Goal: Task Accomplishment & Management: Manage account settings

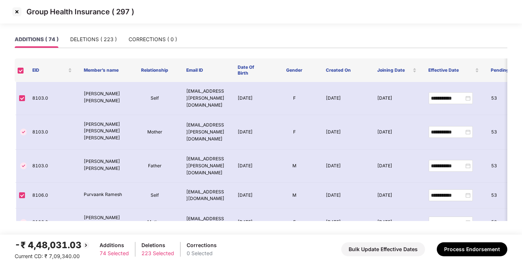
click at [94, 37] on div "DELETIONS ( 223 )" at bounding box center [93, 39] width 47 height 8
click at [12, 11] on img at bounding box center [17, 12] width 12 height 12
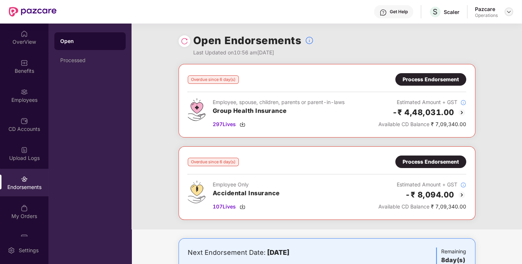
click at [505, 12] on div at bounding box center [508, 11] width 9 height 9
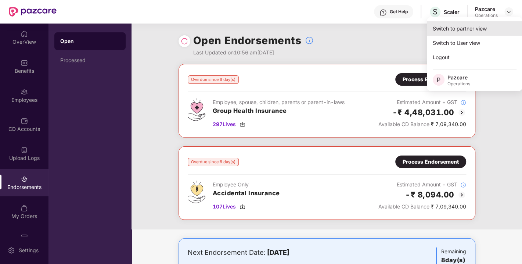
click at [463, 27] on div "Switch to partner view" at bounding box center [474, 28] width 95 height 14
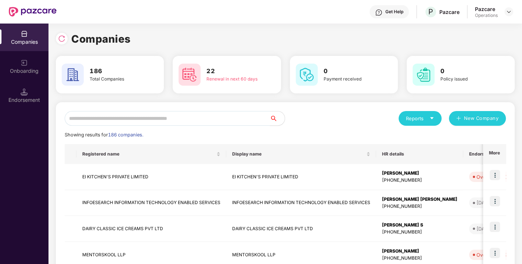
click at [160, 120] on input "text" at bounding box center [167, 118] width 205 height 15
paste input "**********"
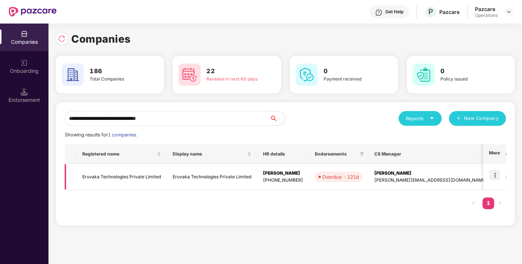
type input "**********"
click at [488, 173] on td at bounding box center [494, 177] width 23 height 26
click at [494, 176] on img at bounding box center [495, 175] width 10 height 10
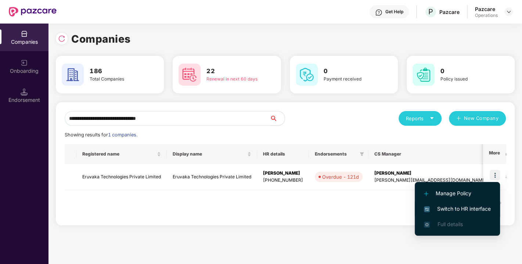
click at [466, 205] on span "Switch to HR interface" at bounding box center [457, 209] width 67 height 8
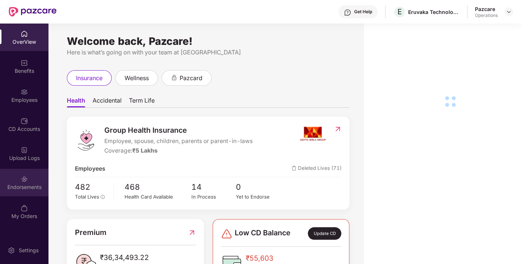
click at [25, 187] on div "Endorsements" at bounding box center [24, 186] width 48 height 7
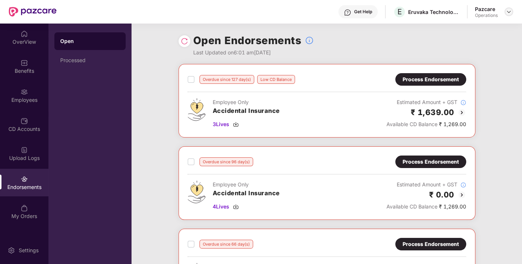
click at [509, 14] on img at bounding box center [509, 12] width 6 height 6
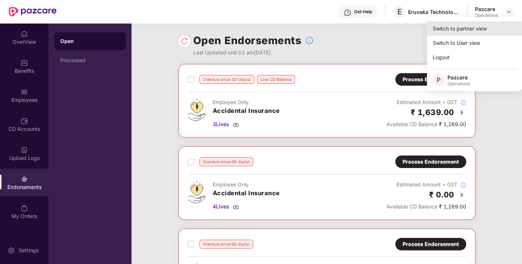
click at [470, 28] on div "Switch to partner view" at bounding box center [474, 28] width 95 height 14
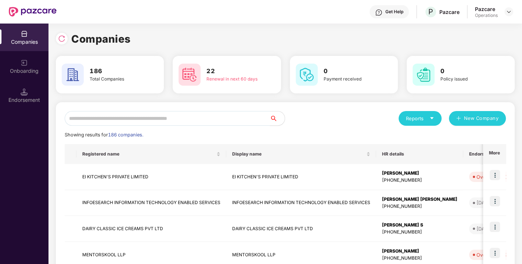
click at [161, 119] on input "text" at bounding box center [167, 118] width 205 height 15
paste input "**********"
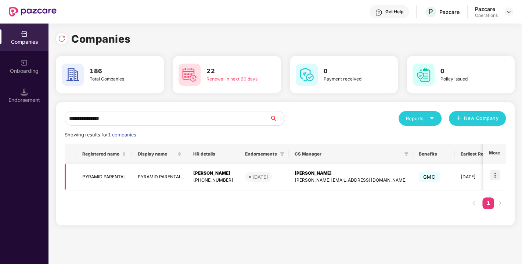
type input "**********"
click at [494, 176] on img at bounding box center [495, 175] width 10 height 10
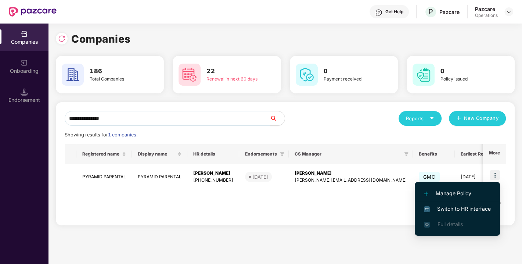
click at [466, 210] on span "Switch to HR interface" at bounding box center [457, 209] width 67 height 8
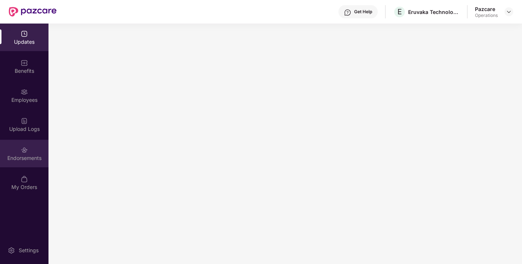
click at [25, 152] on img at bounding box center [24, 149] width 7 height 7
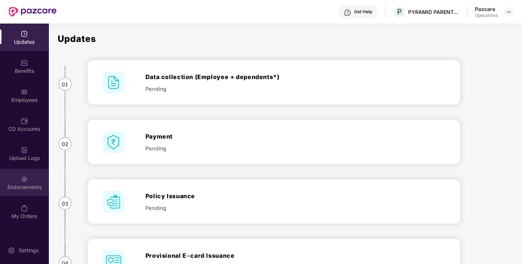
click at [20, 183] on div "Endorsements" at bounding box center [24, 186] width 48 height 7
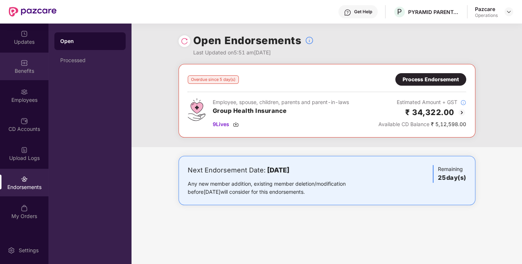
click at [28, 64] on div "Benefits" at bounding box center [24, 67] width 48 height 28
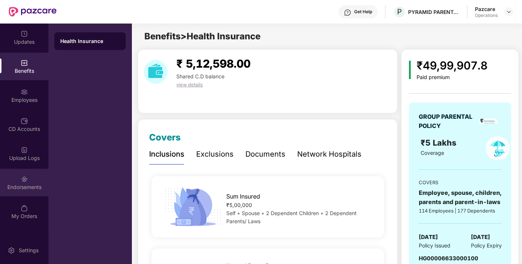
click at [26, 187] on div "Endorsements" at bounding box center [24, 186] width 48 height 7
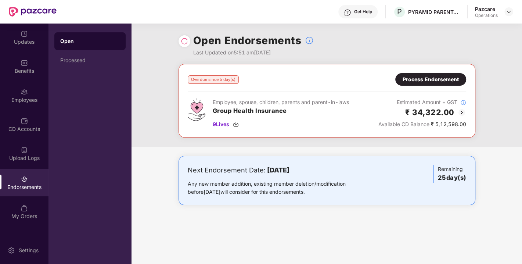
click at [179, 42] on div at bounding box center [184, 41] width 12 height 12
click at [181, 42] on img at bounding box center [184, 40] width 7 height 7
click at [416, 73] on div "Process Endorsement" at bounding box center [430, 79] width 71 height 12
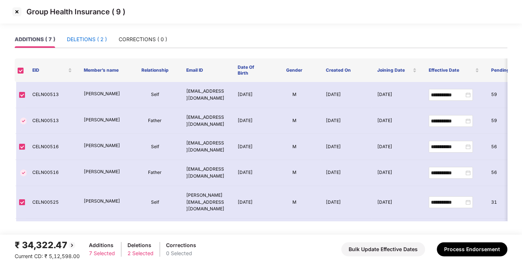
click at [89, 39] on div "DELETIONS ( 2 )" at bounding box center [87, 39] width 40 height 8
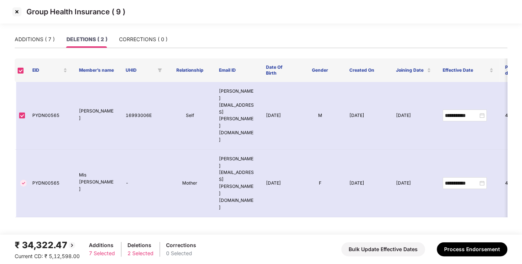
click at [65, 40] on div "ADDITIONS ( 7 ) DELETIONS ( 2 ) CORRECTIONS ( 0 )" at bounding box center [91, 39] width 153 height 17
click at [37, 35] on div "ADDITIONS ( 7 )" at bounding box center [35, 39] width 40 height 8
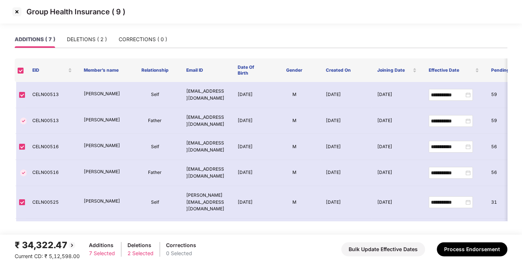
click at [16, 13] on img at bounding box center [17, 12] width 12 height 12
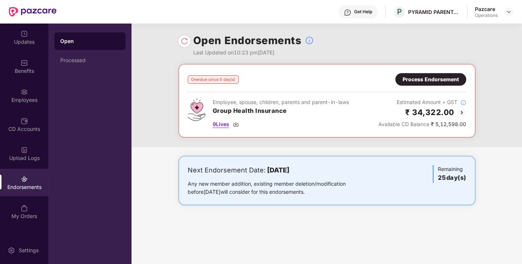
click at [237, 124] on img at bounding box center [236, 124] width 6 height 6
click at [505, 14] on div at bounding box center [508, 11] width 9 height 9
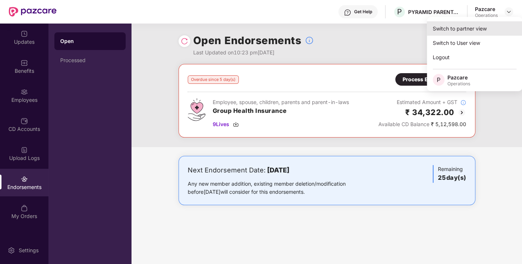
click at [458, 29] on div "Switch to partner view" at bounding box center [474, 28] width 95 height 14
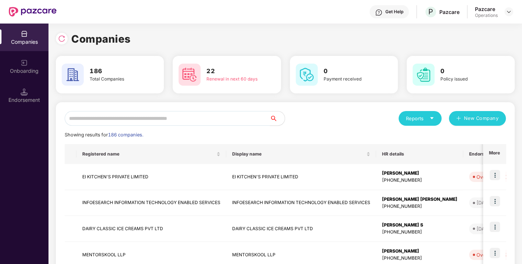
click at [189, 116] on input "text" at bounding box center [167, 118] width 205 height 15
paste input "**********"
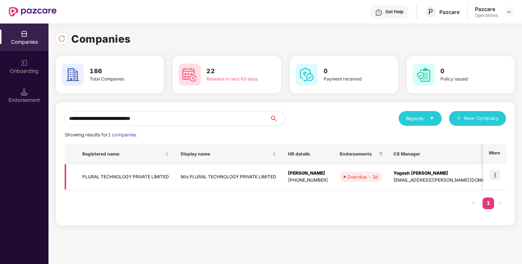
type input "**********"
click at [495, 176] on img at bounding box center [495, 175] width 10 height 10
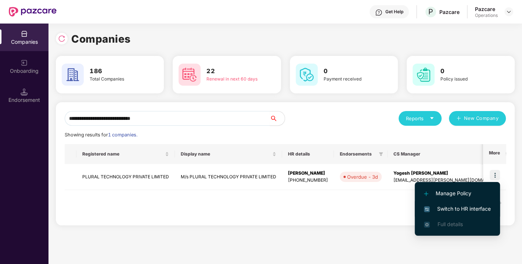
click at [461, 207] on span "Switch to HR interface" at bounding box center [457, 209] width 67 height 8
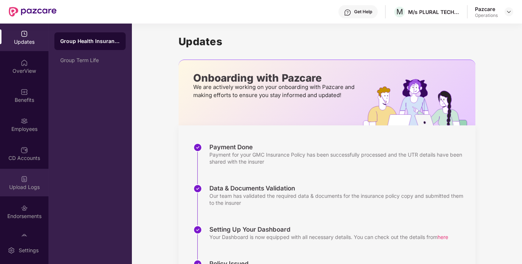
click at [20, 189] on div "Upload Logs" at bounding box center [24, 186] width 48 height 7
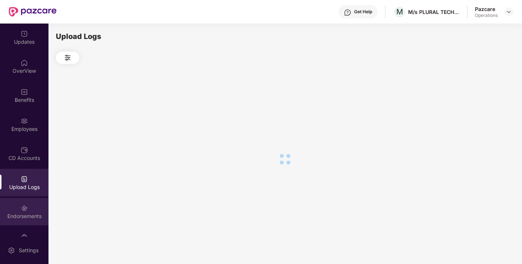
click at [22, 204] on img at bounding box center [24, 207] width 7 height 7
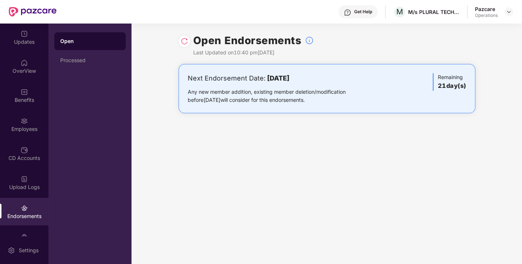
click at [181, 43] on img at bounding box center [184, 40] width 7 height 7
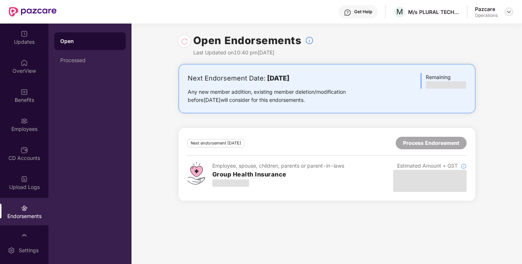
click at [508, 10] on img at bounding box center [509, 12] width 6 height 6
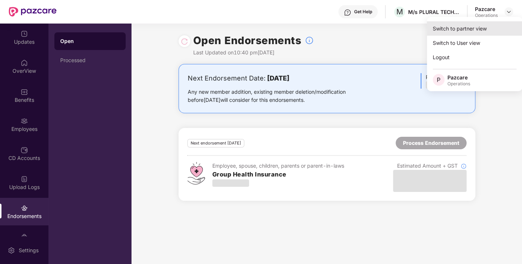
click at [475, 28] on div "Switch to partner view" at bounding box center [474, 28] width 95 height 14
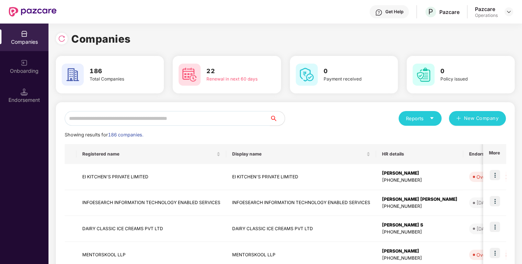
paste input "*******"
click at [182, 118] on input "text" at bounding box center [167, 118] width 205 height 15
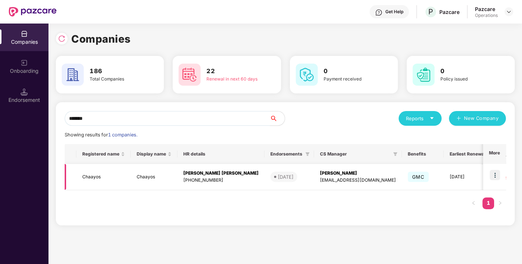
type input "*******"
click at [500, 173] on img at bounding box center [495, 175] width 10 height 10
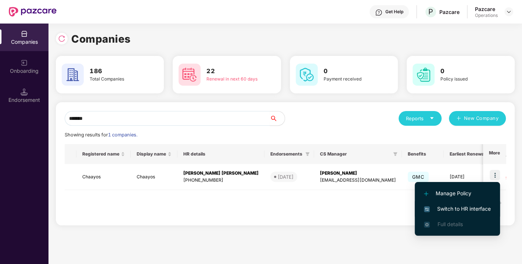
click at [449, 209] on span "Switch to HR interface" at bounding box center [457, 209] width 67 height 8
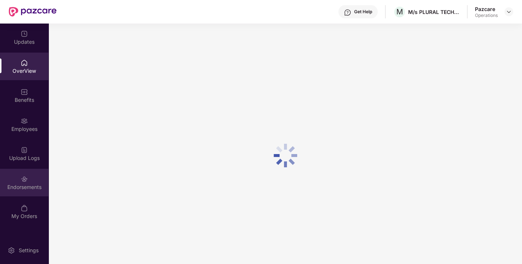
click at [12, 189] on div "Endorsements" at bounding box center [24, 186] width 48 height 7
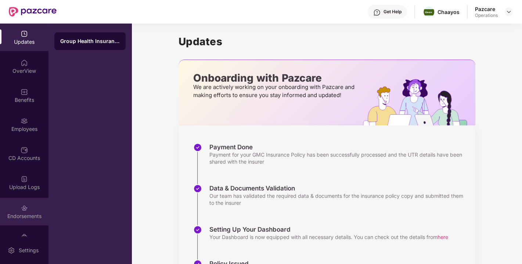
click at [24, 202] on div "Endorsements" at bounding box center [24, 212] width 48 height 28
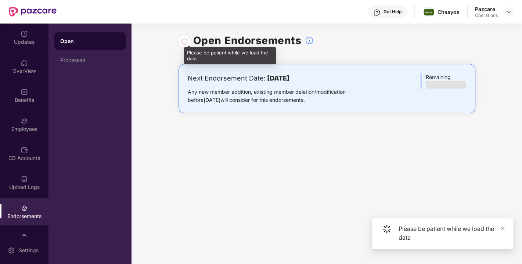
click at [184, 44] on div at bounding box center [184, 41] width 7 height 8
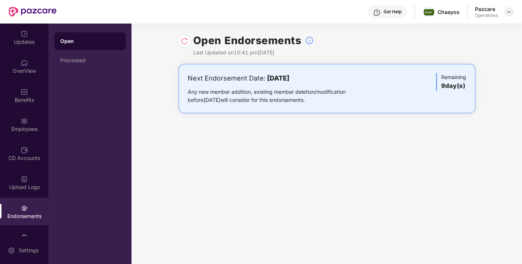
click at [509, 11] on img at bounding box center [509, 12] width 6 height 6
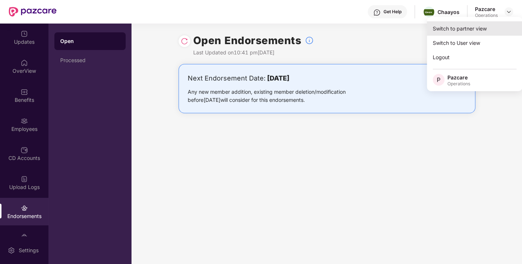
click at [474, 29] on div "Switch to partner view" at bounding box center [474, 28] width 95 height 14
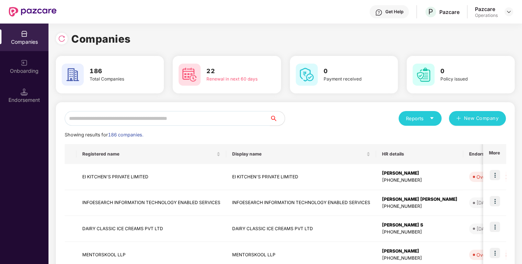
click at [171, 118] on input "text" at bounding box center [167, 118] width 205 height 15
paste input "**********"
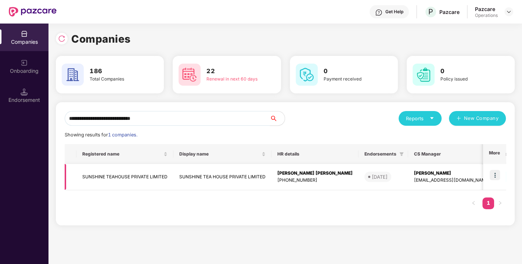
type input "**********"
click at [494, 174] on img at bounding box center [495, 175] width 10 height 10
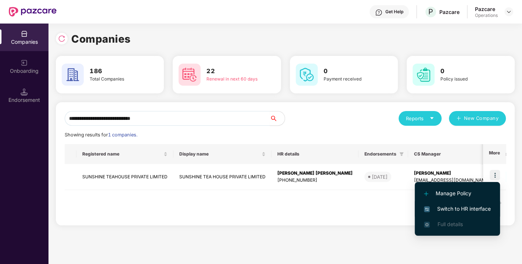
click at [463, 201] on li "Switch to HR interface" at bounding box center [457, 208] width 85 height 15
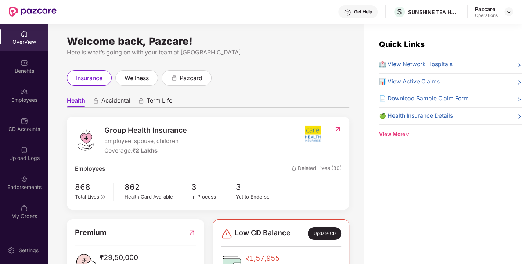
click at [21, 178] on img at bounding box center [24, 178] width 7 height 7
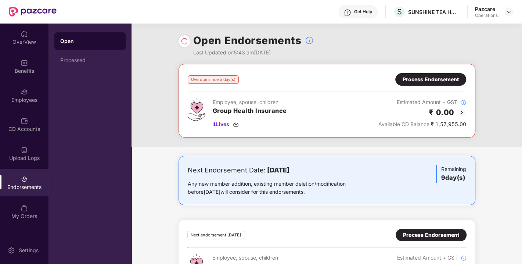
click at [429, 79] on div "Process Endorsement" at bounding box center [430, 79] width 56 height 8
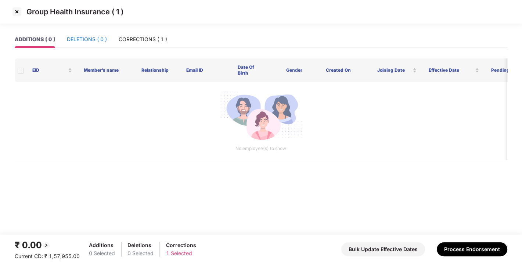
click at [77, 38] on div "DELETIONS ( 0 )" at bounding box center [87, 39] width 40 height 8
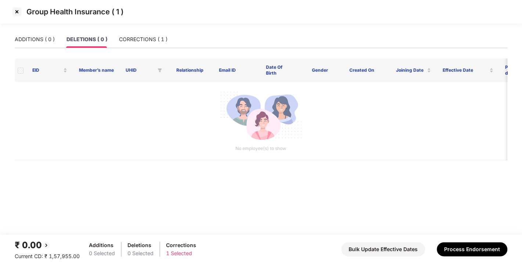
click at [170, 33] on div "ADDITIONS ( 0 ) DELETIONS ( 0 ) CORRECTIONS ( 1 )" at bounding box center [261, 39] width 492 height 17
click at [132, 42] on div "CORRECTIONS ( 1 )" at bounding box center [143, 39] width 48 height 8
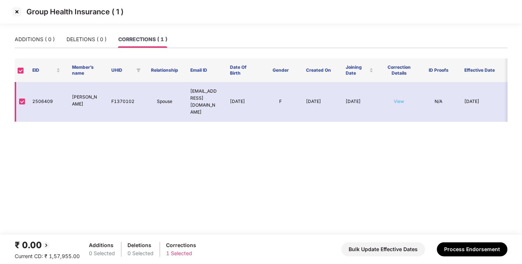
click at [401, 98] on link "View" at bounding box center [399, 101] width 10 height 6
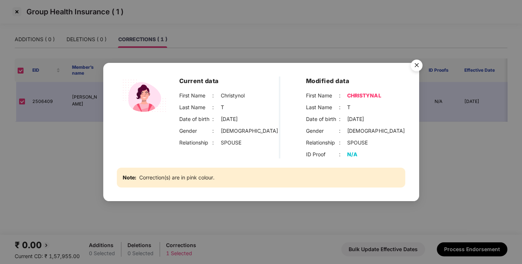
click at [412, 64] on img "Close" at bounding box center [416, 66] width 21 height 21
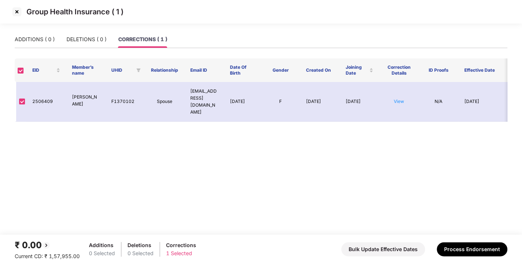
click at [16, 11] on img at bounding box center [17, 12] width 12 height 12
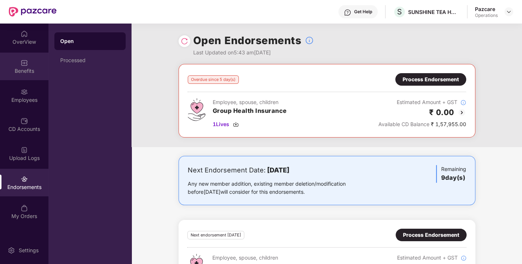
click at [24, 69] on div "Benefits" at bounding box center [24, 70] width 48 height 7
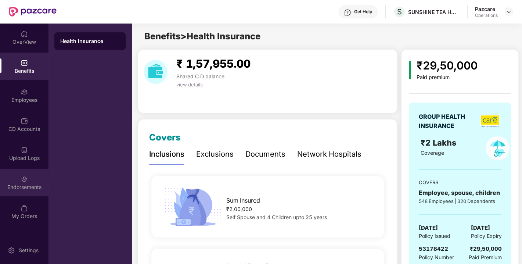
click at [26, 191] on div "Endorsements" at bounding box center [24, 183] width 48 height 28
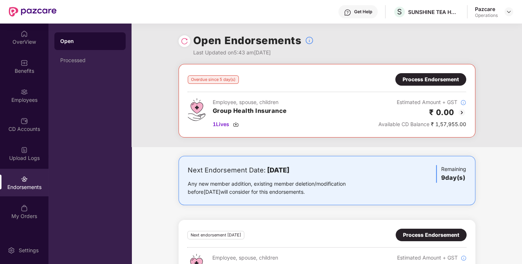
click at [184, 41] on img at bounding box center [184, 40] width 7 height 7
click at [513, 12] on div at bounding box center [508, 11] width 9 height 9
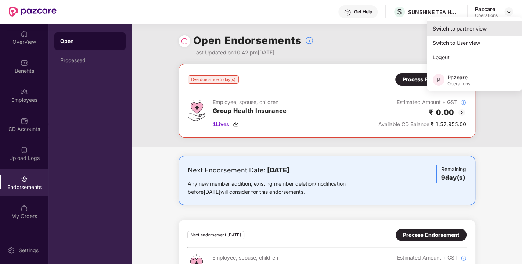
click at [476, 25] on div "Switch to partner view" at bounding box center [474, 28] width 95 height 14
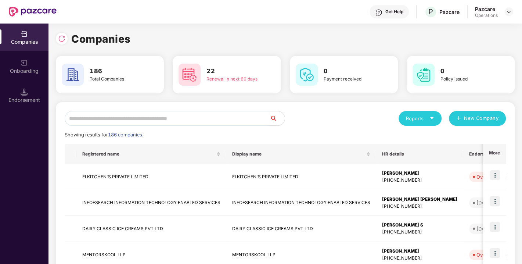
click at [157, 119] on input "text" at bounding box center [167, 118] width 205 height 15
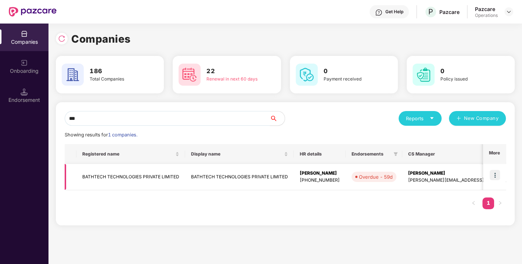
type input "***"
click at [496, 173] on img at bounding box center [495, 175] width 10 height 10
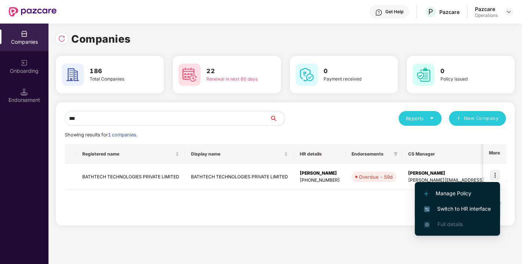
click at [461, 205] on span "Switch to HR interface" at bounding box center [457, 209] width 67 height 8
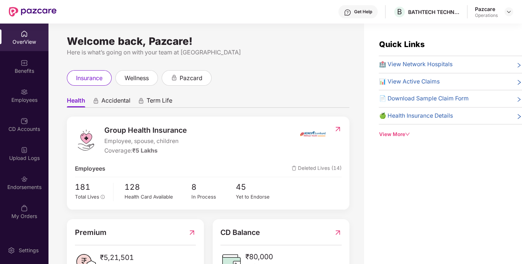
click at [18, 182] on div "Endorsements" at bounding box center [24, 183] width 48 height 28
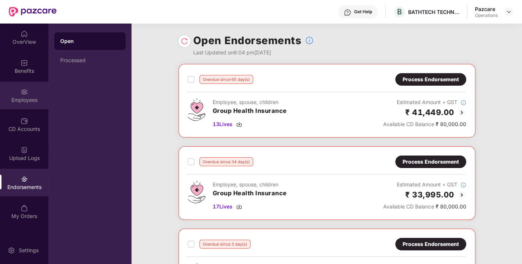
click at [27, 95] on img at bounding box center [24, 91] width 7 height 7
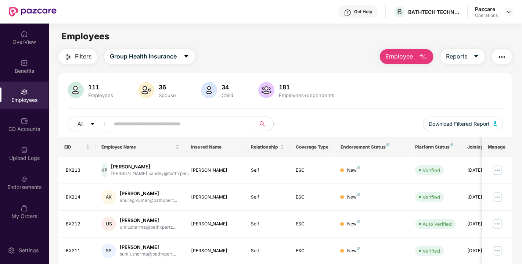
click at [80, 64] on div "Filters Group Health Insurance Employee Reports 111 Employees 36 Spouse 34 Chil…" at bounding box center [284, 259] width 453 height 420
click at [80, 55] on span "Filters" at bounding box center [83, 56] width 17 height 9
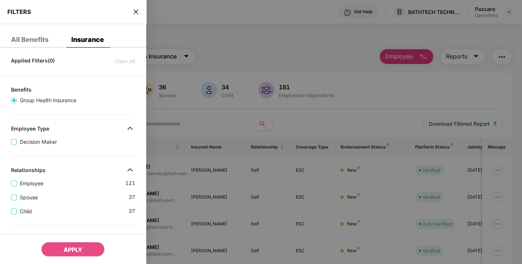
scroll to position [203, 0]
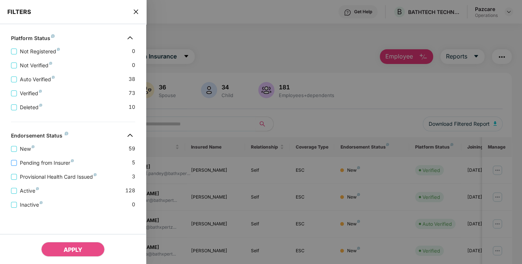
click at [40, 160] on span "Pending from Insurer" at bounding box center [47, 163] width 60 height 8
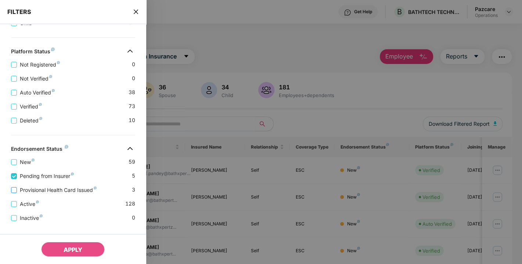
click at [42, 189] on span "Provisional Health Card Issued" at bounding box center [58, 190] width 83 height 8
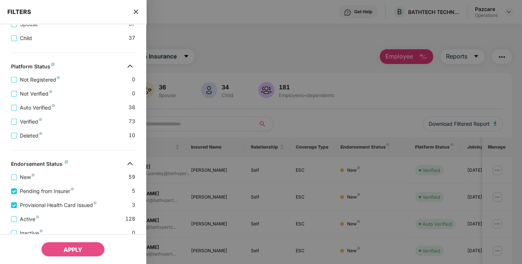
click at [70, 256] on div "APPLY" at bounding box center [73, 249] width 146 height 30
click at [74, 254] on button "APPLY" at bounding box center [73, 249] width 64 height 15
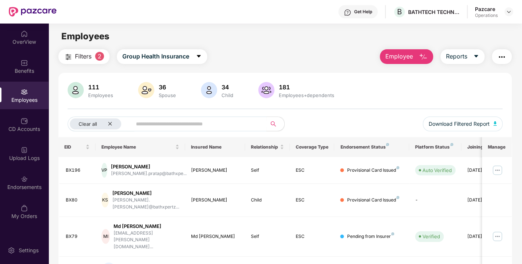
click at [500, 59] on img "button" at bounding box center [501, 57] width 9 height 9
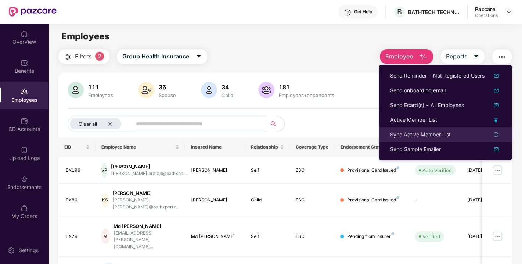
click at [419, 131] on div "Sync Active Member List" at bounding box center [420, 134] width 61 height 8
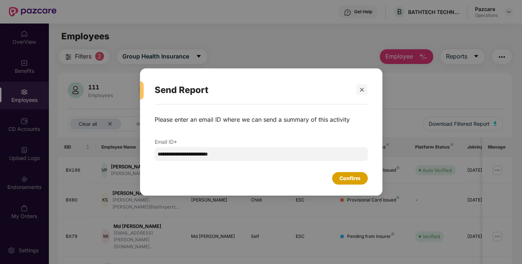
click at [346, 180] on div "Confirm" at bounding box center [349, 178] width 21 height 8
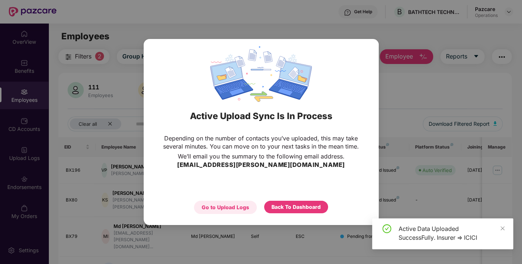
click at [216, 207] on div "Go to Upload Logs" at bounding box center [225, 207] width 47 height 8
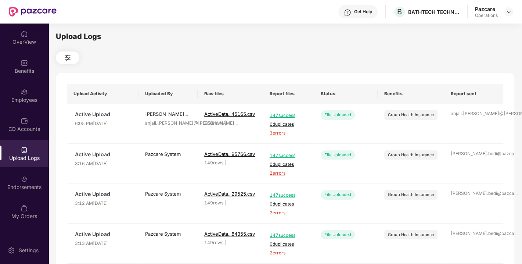
click at [30, 154] on div "Upload Logs" at bounding box center [24, 154] width 48 height 28
click at [25, 192] on div "Endorsements" at bounding box center [24, 183] width 48 height 28
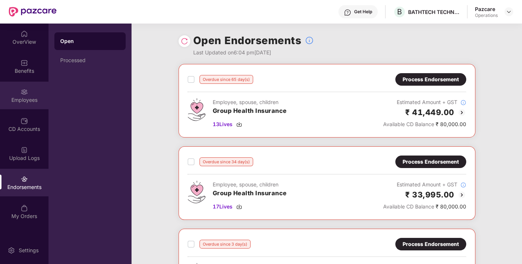
click at [21, 92] on img at bounding box center [24, 91] width 7 height 7
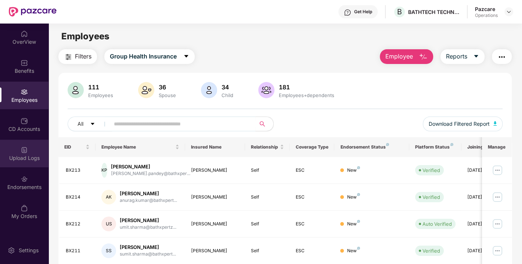
click at [17, 155] on div "Upload Logs" at bounding box center [24, 157] width 48 height 7
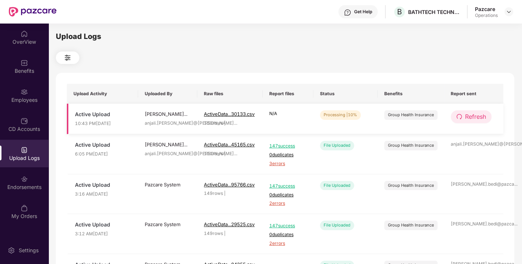
click at [478, 114] on span "Refresh" at bounding box center [475, 116] width 21 height 9
click at [470, 113] on span "Refresh" at bounding box center [475, 116] width 21 height 9
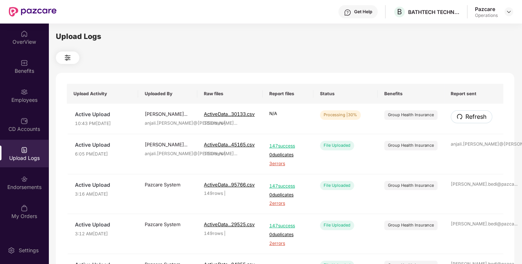
click at [470, 113] on span "Refresh" at bounding box center [475, 116] width 21 height 9
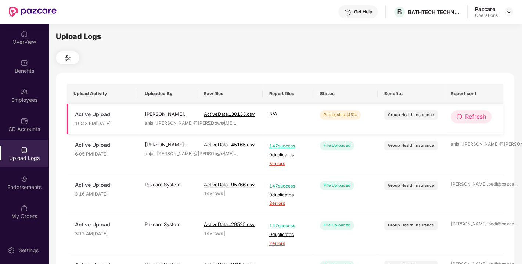
click at [473, 119] on span "Refresh" at bounding box center [475, 116] width 21 height 9
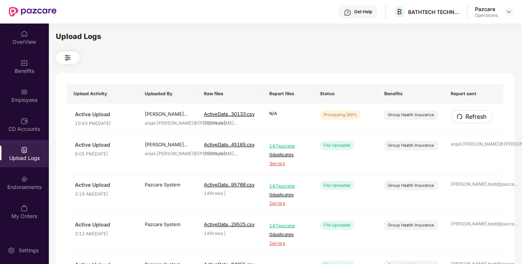
click at [473, 119] on span "Refresh" at bounding box center [475, 116] width 21 height 9
click at [466, 119] on span "Refresh" at bounding box center [475, 116] width 21 height 9
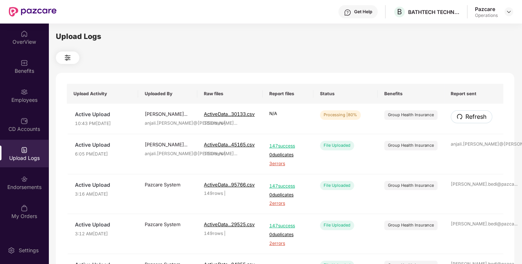
click at [466, 119] on span "Refresh" at bounding box center [475, 116] width 21 height 9
click at [465, 118] on span "Refresh" at bounding box center [475, 116] width 21 height 9
click at [474, 118] on span "Refresh" at bounding box center [475, 116] width 21 height 9
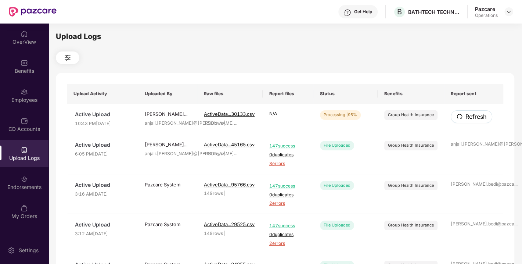
click at [474, 118] on span "Refresh" at bounding box center [475, 116] width 21 height 9
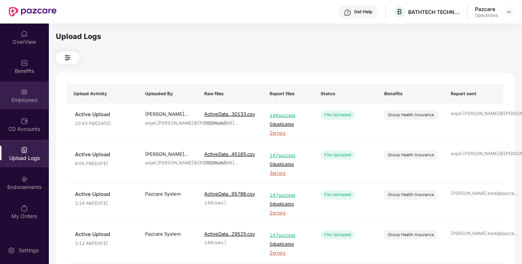
click at [18, 93] on div "Employees" at bounding box center [24, 96] width 48 height 28
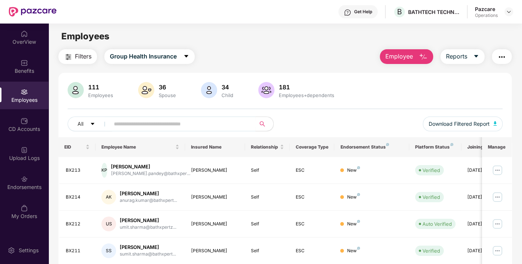
click at [83, 52] on span "Filters" at bounding box center [83, 56] width 17 height 9
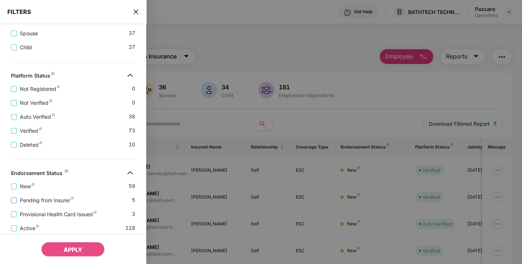
scroll to position [190, 0]
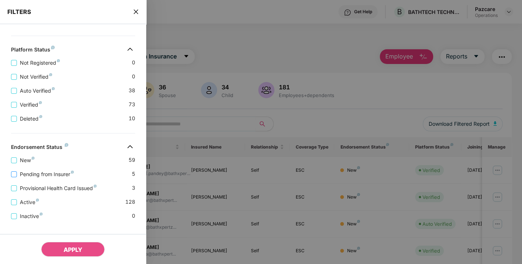
click at [41, 176] on span "Pending from Insurer" at bounding box center [47, 174] width 60 height 8
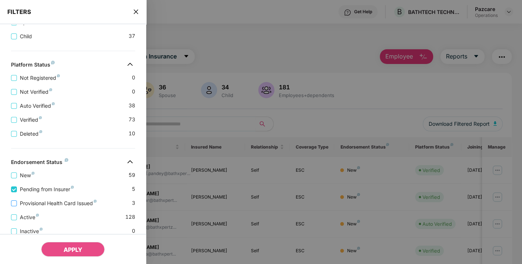
click at [44, 202] on span "Provisional Health Card Issued" at bounding box center [58, 203] width 83 height 8
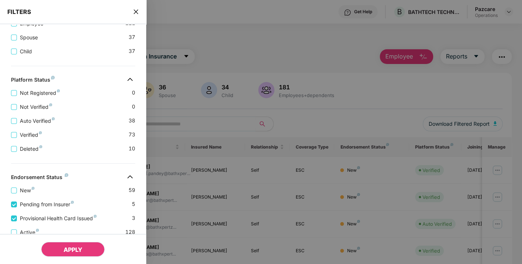
click at [73, 252] on span "APPLY" at bounding box center [73, 249] width 19 height 7
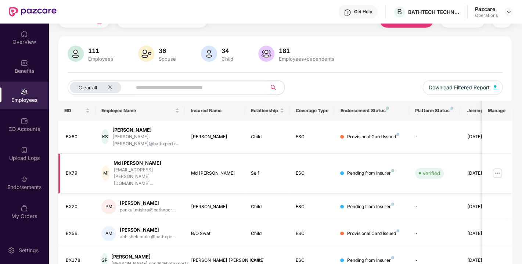
scroll to position [0, 0]
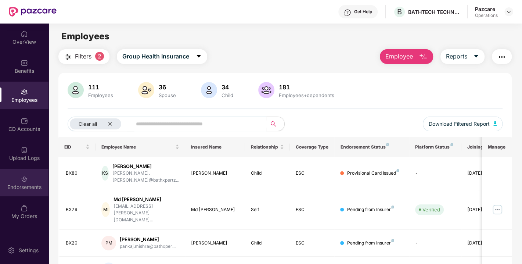
click at [28, 180] on div "Endorsements" at bounding box center [24, 183] width 48 height 28
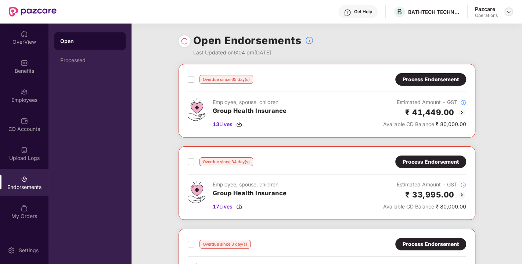
click at [510, 10] on img at bounding box center [509, 12] width 6 height 6
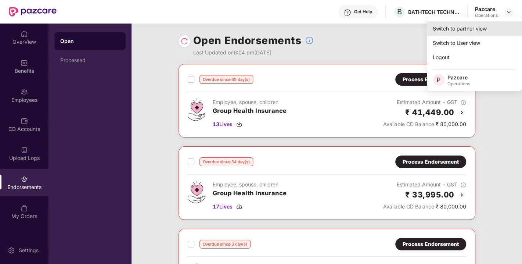
click at [462, 30] on div "Switch to partner view" at bounding box center [474, 28] width 95 height 14
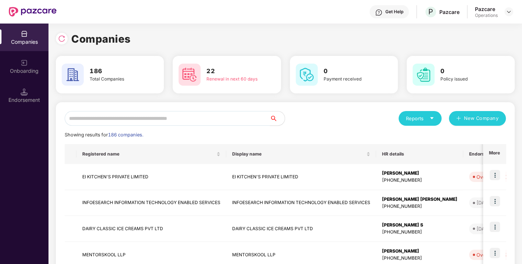
click at [145, 123] on input "text" at bounding box center [167, 118] width 205 height 15
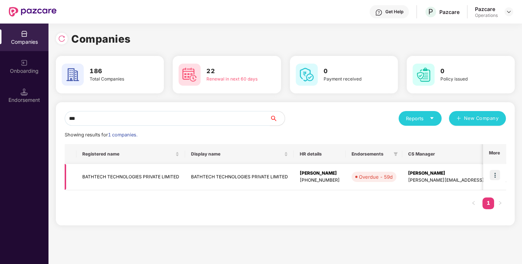
type input "***"
click at [498, 175] on img at bounding box center [495, 175] width 10 height 10
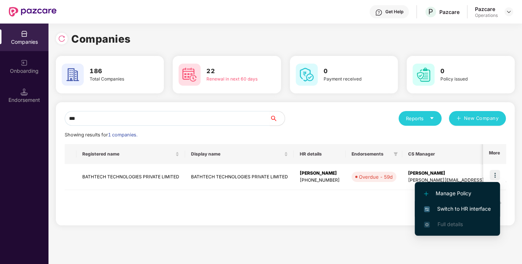
click at [454, 211] on span "Switch to HR interface" at bounding box center [457, 209] width 67 height 8
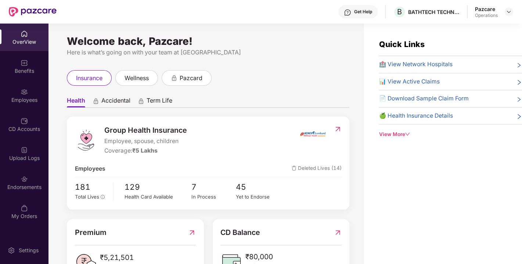
click at [23, 175] on img at bounding box center [24, 178] width 7 height 7
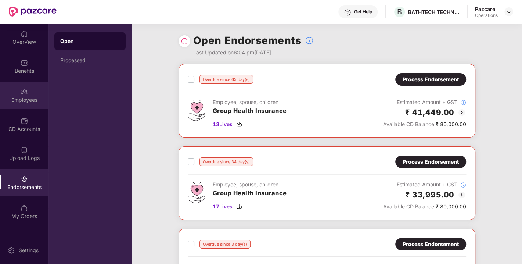
click at [24, 94] on img at bounding box center [24, 91] width 7 height 7
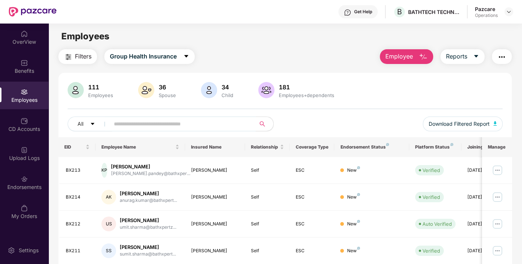
click at [137, 126] on input "text" at bounding box center [180, 123] width 132 height 11
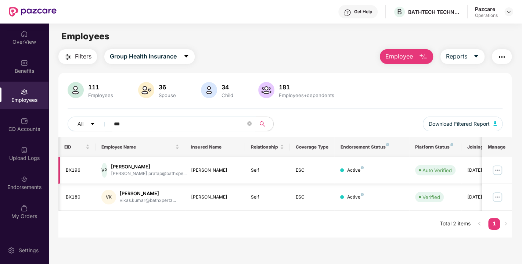
scroll to position [0, 24]
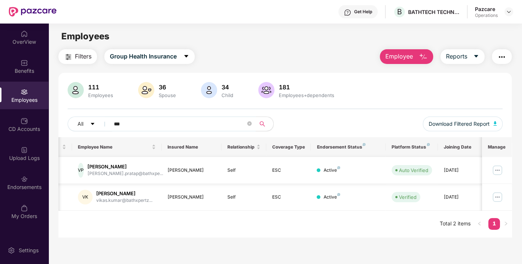
type input "***"
click at [498, 169] on img at bounding box center [497, 170] width 12 height 12
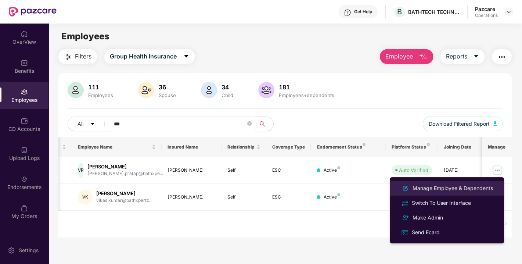
click at [449, 188] on div "Manage Employee & Dependents" at bounding box center [452, 188] width 83 height 8
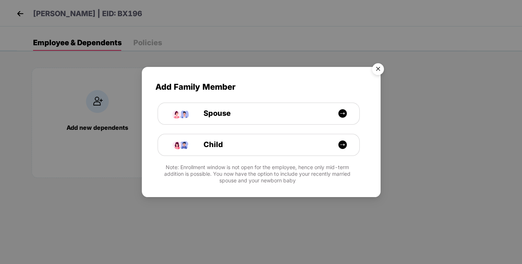
click at [376, 74] on img "Close" at bounding box center [378, 70] width 21 height 21
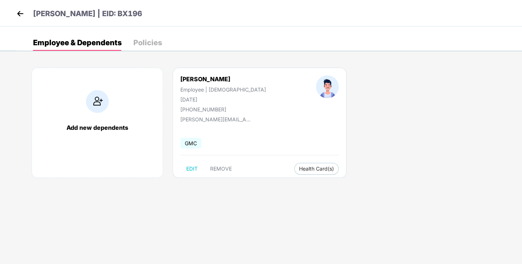
click at [20, 14] on img at bounding box center [20, 13] width 11 height 11
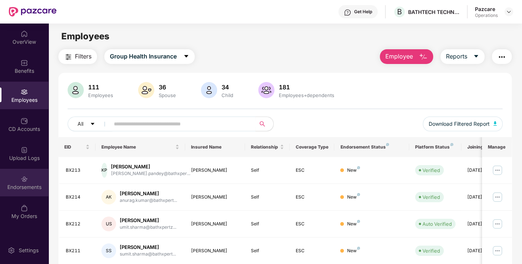
click at [28, 177] on div "Endorsements" at bounding box center [24, 183] width 48 height 28
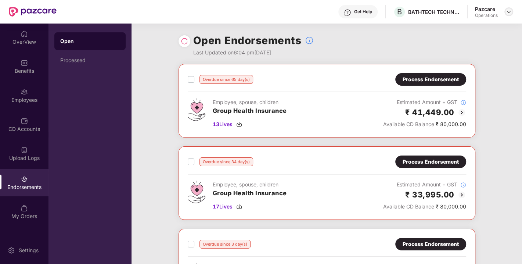
click at [508, 13] on img at bounding box center [509, 12] width 6 height 6
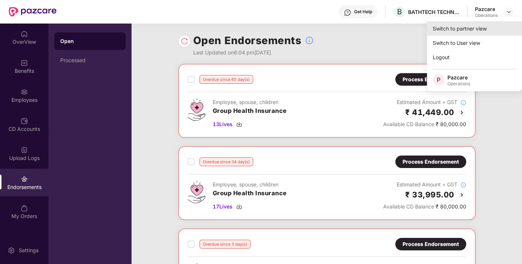
click at [465, 33] on div "Switch to partner view" at bounding box center [474, 28] width 95 height 14
